Goal: Subscribe to service/newsletter

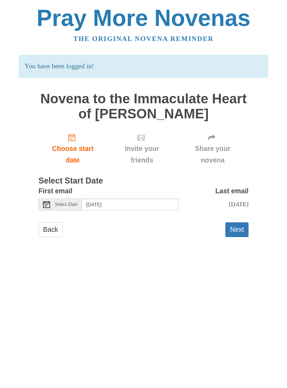
click at [236, 228] on button "Next" at bounding box center [237, 229] width 23 height 14
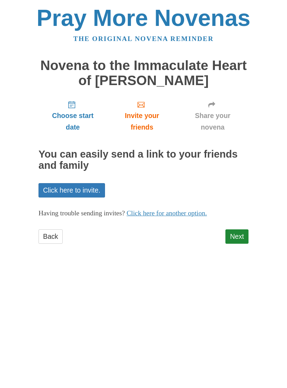
click at [170, 211] on link "Click here for another option." at bounding box center [167, 212] width 81 height 7
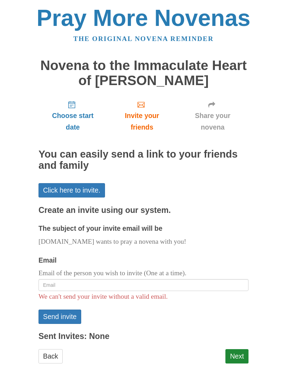
click at [77, 110] on span "Choose start date" at bounding box center [73, 121] width 55 height 23
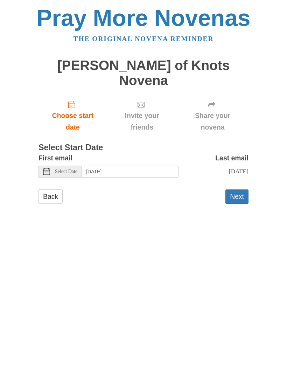
click at [240, 190] on button "Next" at bounding box center [237, 197] width 23 height 14
click at [239, 190] on button "Next" at bounding box center [237, 197] width 23 height 14
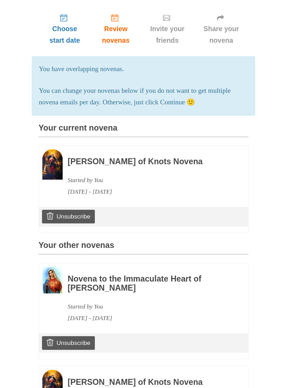
scroll to position [86, 0]
click at [69, 211] on link "Unsubscribe" at bounding box center [68, 217] width 53 height 13
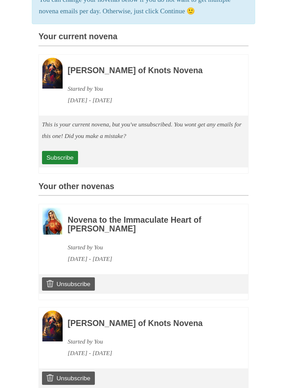
scroll to position [219, 0]
